Goal: Find specific page/section: Find specific page/section

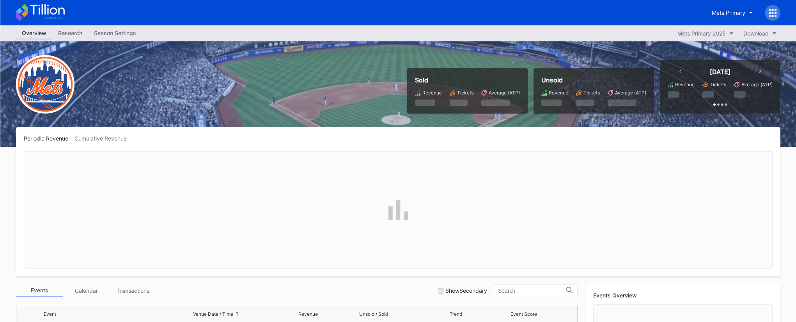
scroll to position [1623, 0]
click at [742, 17] on button "Mets Primary" at bounding box center [732, 12] width 53 height 14
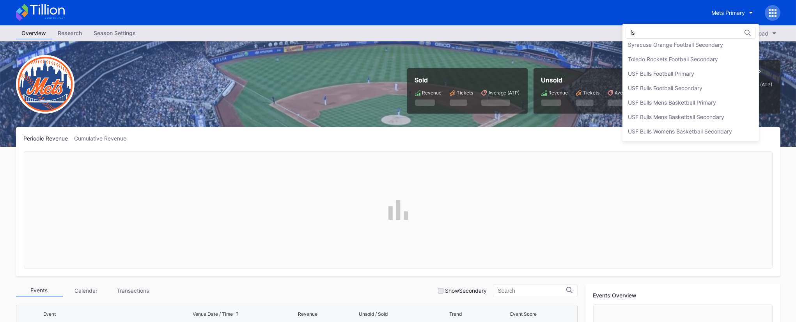
scroll to position [0, 0]
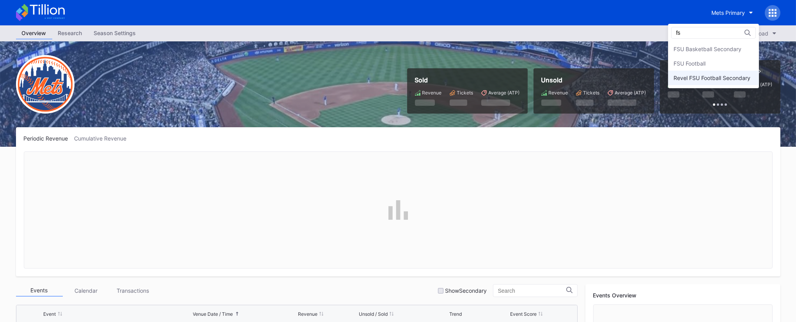
type input "fs"
click at [682, 75] on div "Revel FSU Football Secondary" at bounding box center [712, 78] width 77 height 7
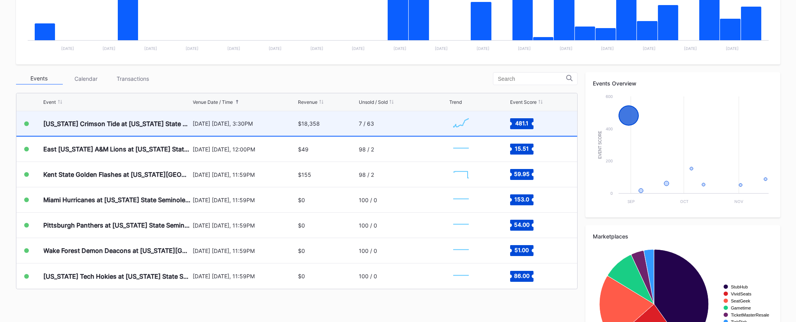
scroll to position [212, 0]
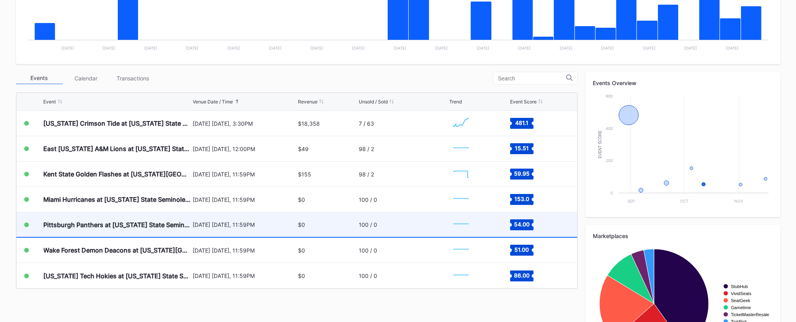
click at [242, 224] on div "[DATE] [DATE], 11:59PM" at bounding box center [244, 224] width 103 height 7
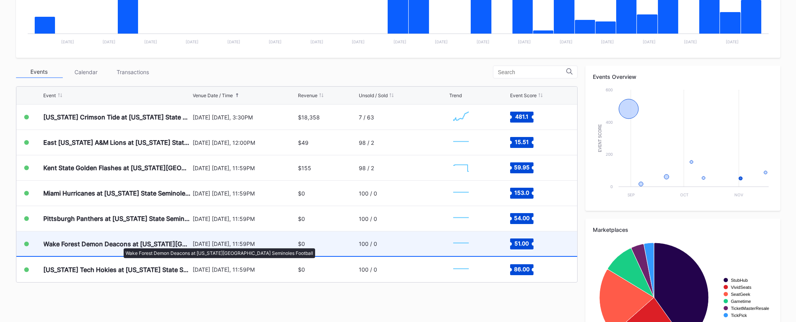
scroll to position [219, 0]
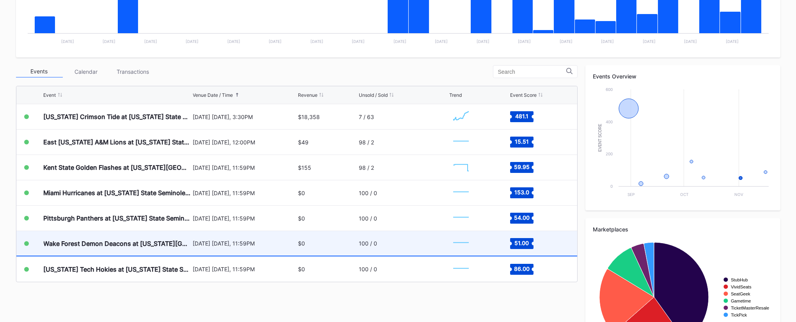
click at [222, 248] on div "[DATE] [DATE], 11:59PM" at bounding box center [244, 243] width 103 height 25
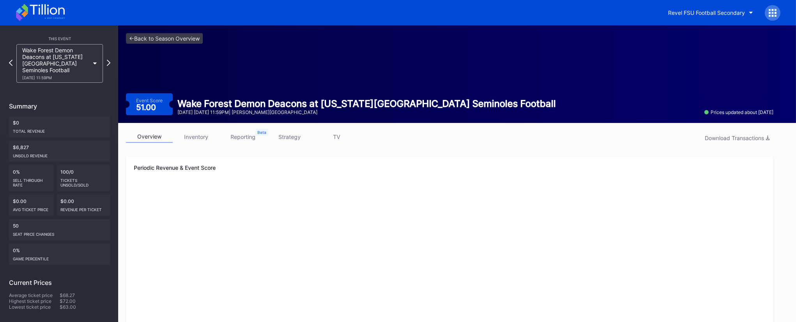
click at [206, 131] on link "inventory" at bounding box center [196, 137] width 47 height 12
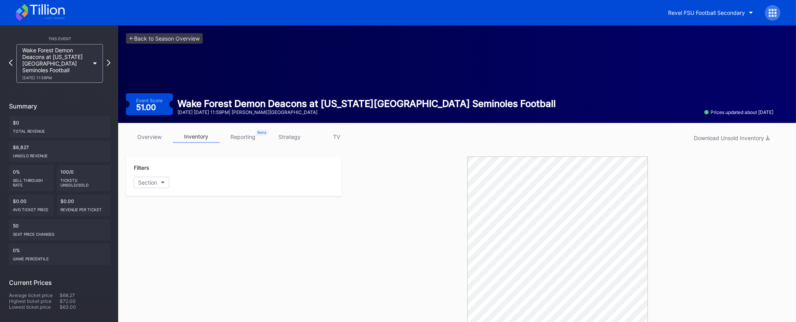
click at [439, 98] on div "Wake Forest Demon Deacons at [US_STATE][GEOGRAPHIC_DATA] Seminoles Football" at bounding box center [367, 103] width 378 height 11
